Goal: Task Accomplishment & Management: Manage account settings

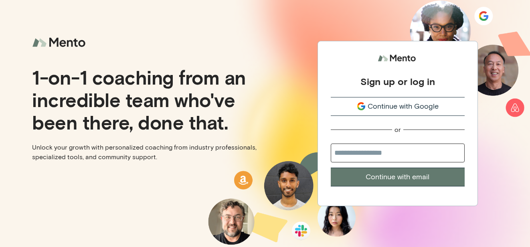
click at [424, 104] on span "Continue with Google" at bounding box center [403, 106] width 71 height 11
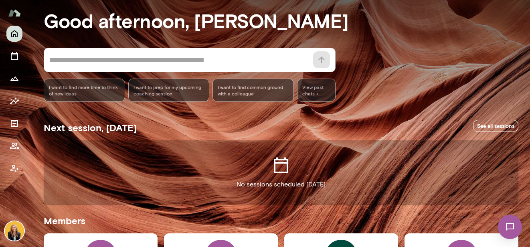
scroll to position [54, 0]
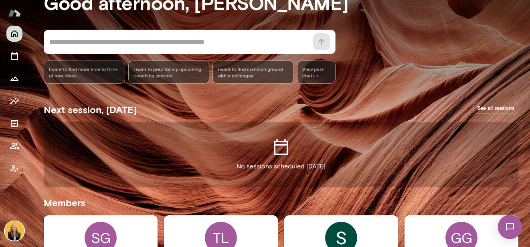
click at [492, 105] on link "See all sessions" at bounding box center [495, 108] width 45 height 12
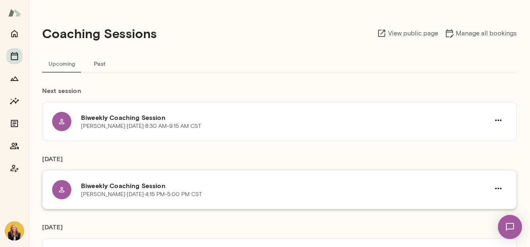
click at [281, 191] on div "Giselle Geno · Tue, Sep 30 · 4:15 PM-5:00 PM CST" at bounding box center [285, 194] width 409 height 8
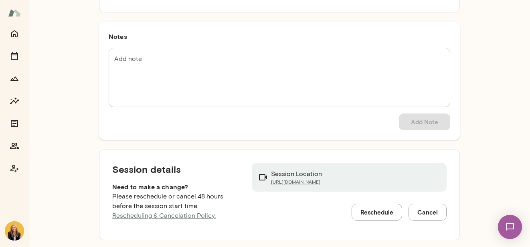
scroll to position [107, 0]
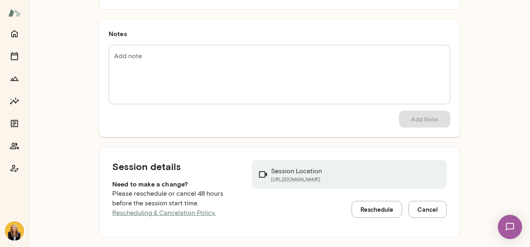
click at [420, 210] on button "Cancel" at bounding box center [428, 209] width 38 height 17
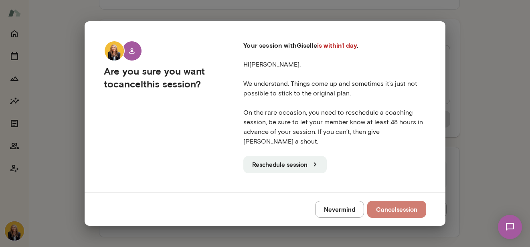
click at [391, 207] on button "Cancel session" at bounding box center [396, 209] width 59 height 17
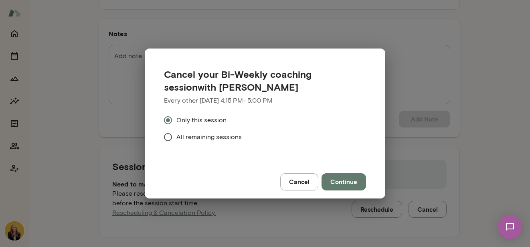
click at [306, 184] on button "Cancel" at bounding box center [299, 181] width 38 height 17
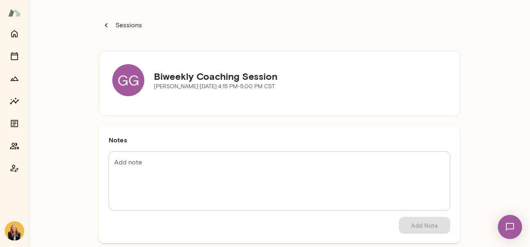
scroll to position [0, 0]
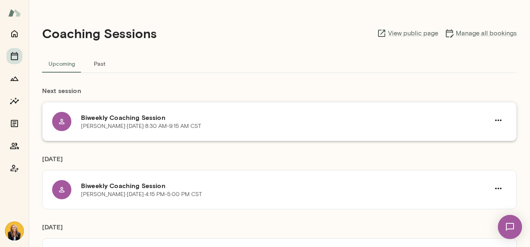
click at [244, 128] on div "Sophia Lesser · Tue, Sep 30 · 8:30 AM-9:15 AM CST" at bounding box center [285, 126] width 409 height 8
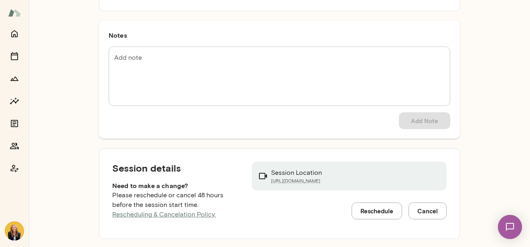
scroll to position [107, 0]
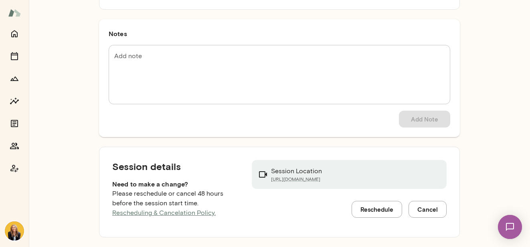
click at [366, 210] on button "Reschedule" at bounding box center [377, 209] width 51 height 17
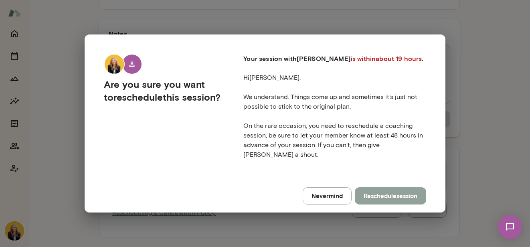
click at [376, 194] on button "Reschedule session" at bounding box center [390, 195] width 71 height 17
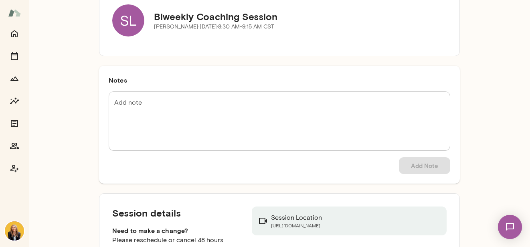
scroll to position [107, 0]
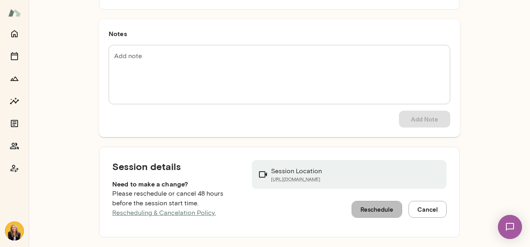
click at [366, 208] on button "Reschedule" at bounding box center [377, 209] width 51 height 17
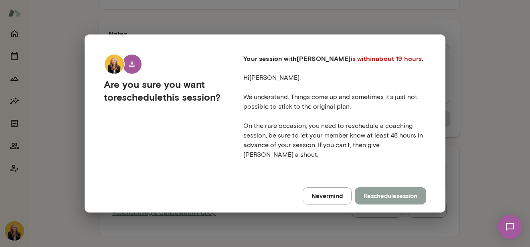
click at [372, 193] on button "Reschedule session" at bounding box center [390, 195] width 71 height 17
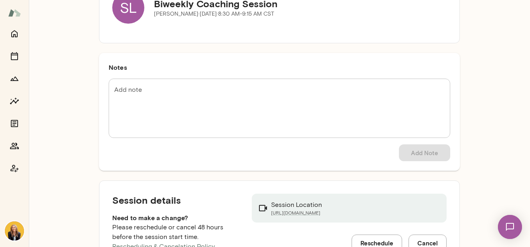
scroll to position [107, 0]
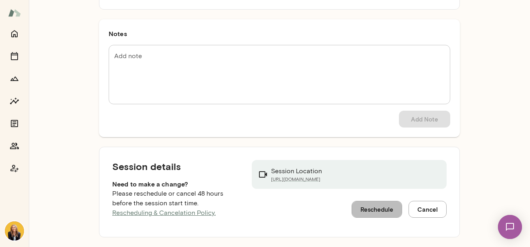
click at [380, 207] on button "Reschedule" at bounding box center [377, 209] width 51 height 17
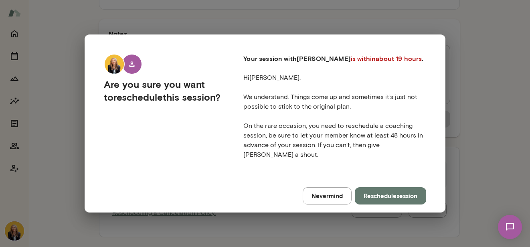
click at [385, 193] on button "Reschedule session" at bounding box center [390, 195] width 71 height 17
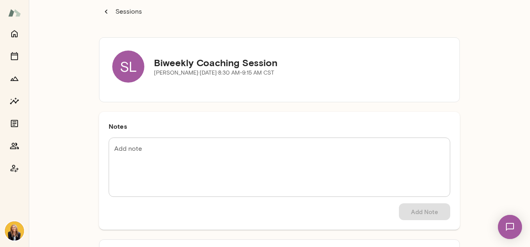
scroll to position [107, 0]
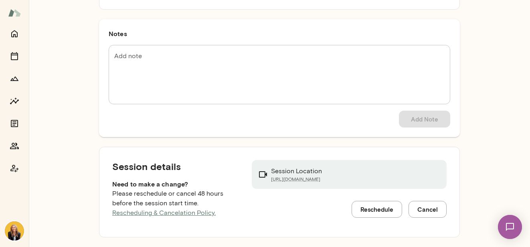
click at [379, 210] on button "Reschedule" at bounding box center [377, 209] width 51 height 17
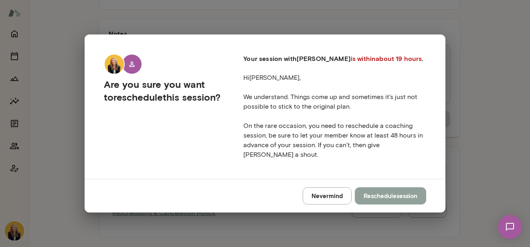
click at [393, 190] on button "Reschedule session" at bounding box center [390, 195] width 71 height 17
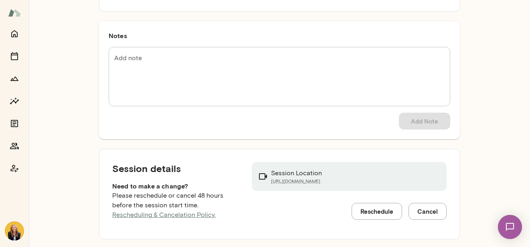
scroll to position [107, 0]
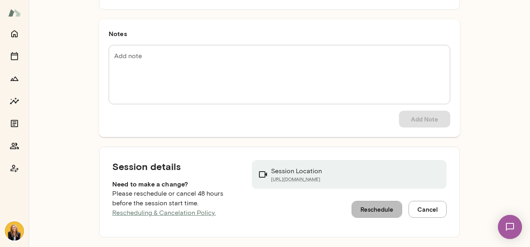
click at [378, 209] on button "Reschedule" at bounding box center [377, 209] width 51 height 17
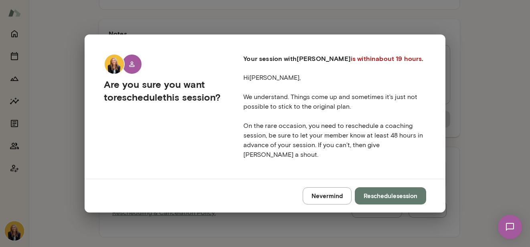
click at [395, 190] on button "Reschedule session" at bounding box center [390, 195] width 71 height 17
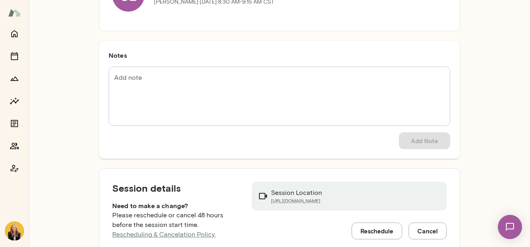
scroll to position [107, 0]
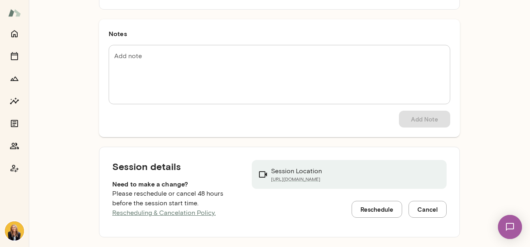
click at [374, 210] on button "Reschedule" at bounding box center [377, 209] width 51 height 17
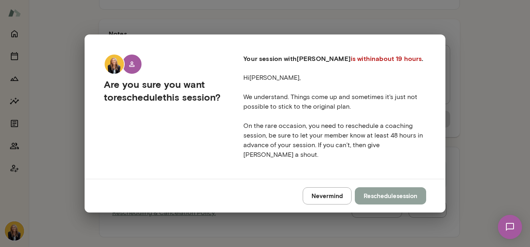
click at [385, 189] on button "Reschedule session" at bounding box center [390, 195] width 71 height 17
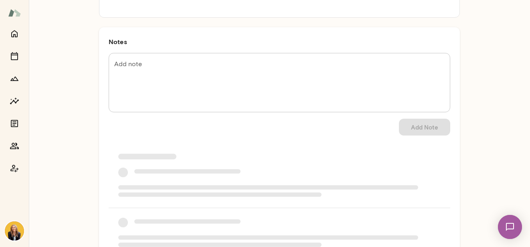
scroll to position [107, 0]
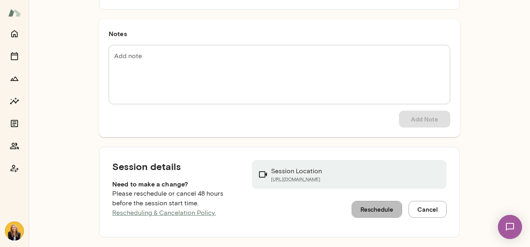
click at [374, 205] on button "Reschedule" at bounding box center [377, 209] width 51 height 17
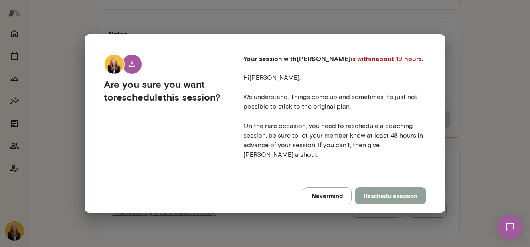
click at [382, 188] on button "Reschedule session" at bounding box center [390, 195] width 71 height 17
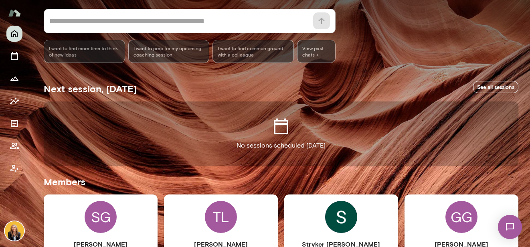
scroll to position [76, 0]
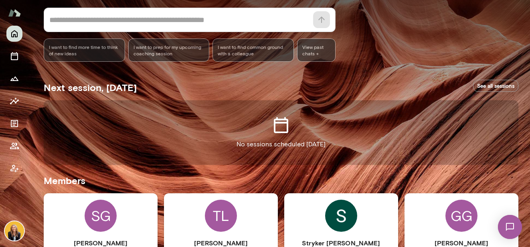
click at [483, 86] on link "See all sessions" at bounding box center [495, 86] width 45 height 12
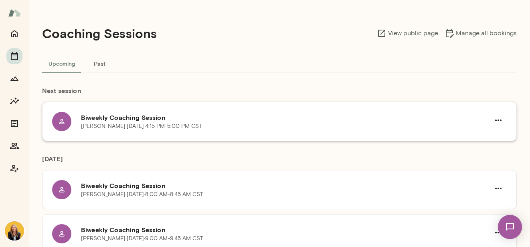
click at [231, 124] on div "Giselle Geno · Tue, Sep 30 · 4:15 PM-5:00 PM CST" at bounding box center [285, 126] width 409 height 8
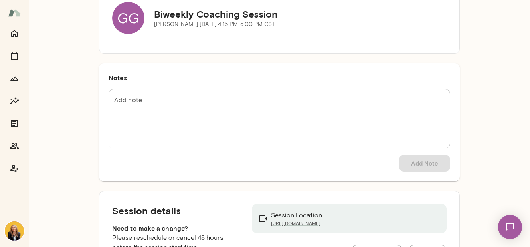
scroll to position [107, 0]
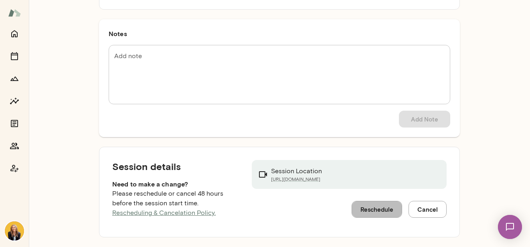
click at [381, 209] on button "Reschedule" at bounding box center [377, 209] width 51 height 17
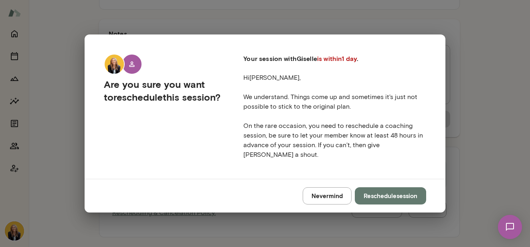
click at [383, 192] on button "Reschedule session" at bounding box center [390, 195] width 71 height 17
